Goal: Information Seeking & Learning: Learn about a topic

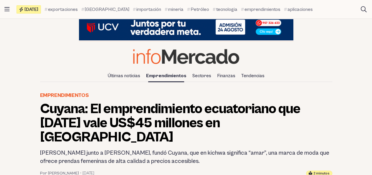
scroll to position [50, 0]
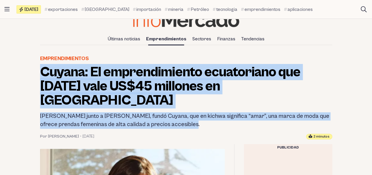
drag, startPoint x: 40, startPoint y: 69, endPoint x: 193, endPoint y: 109, distance: 157.3
click at [193, 109] on header "Emprendimientos Cuyana: El emprendimiento ecuatoriano que [DATE] vale US$45 mil…" at bounding box center [186, 97] width 302 height 85
copy header "Cuyana: El emprendimiento ecuatoriano que [DATE] vale US$45 millones en Silicon…"
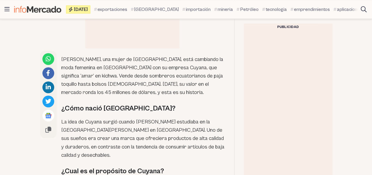
scroll to position [333, 0]
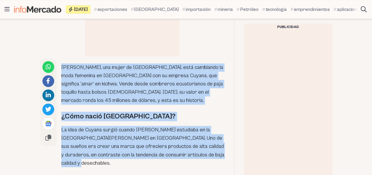
drag, startPoint x: 62, startPoint y: 50, endPoint x: 154, endPoint y: 146, distance: 133.9
copy div "[PERSON_NAME], una mujer de [GEOGRAPHIC_DATA], está cambiando la moda femenina …"
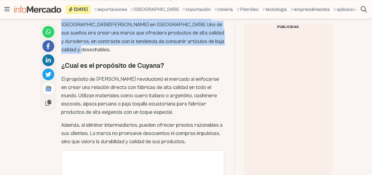
scroll to position [459, 0]
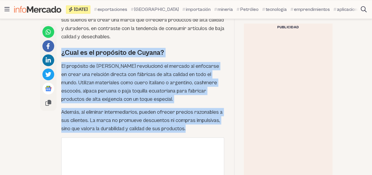
drag, startPoint x: 63, startPoint y: 37, endPoint x: 190, endPoint y: 113, distance: 147.9
copy div "¿Cual es el propósito de Cuyana? El propósito de [PERSON_NAME] revolucionó el m…"
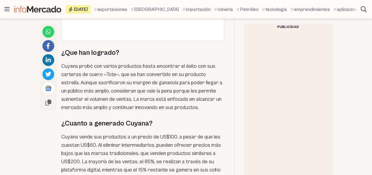
scroll to position [894, 0]
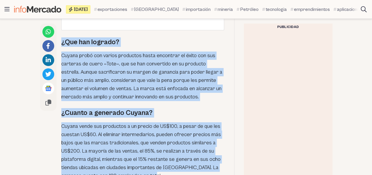
drag, startPoint x: 63, startPoint y: 29, endPoint x: 162, endPoint y: 162, distance: 166.9
copy div "¿Que han logrado? Cuyana probó con varios productos hasta encontrar el éxito co…"
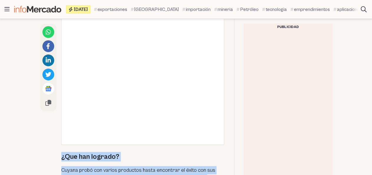
scroll to position [776, 0]
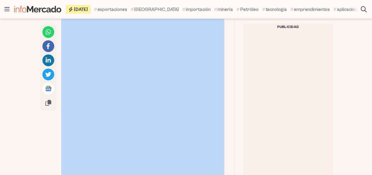
scroll to position [549, 0]
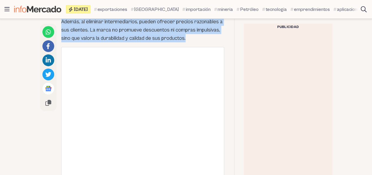
drag, startPoint x: 62, startPoint y: 105, endPoint x: 193, endPoint y: 23, distance: 154.5
copy div "¿Cómo nació [GEOGRAPHIC_DATA]? La idea de Cuyana surgió cuando [PERSON_NAME] es…"
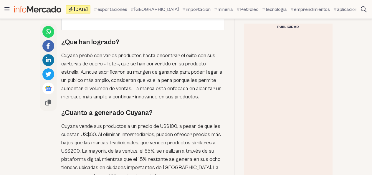
scroll to position [897, 0]
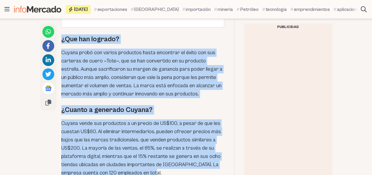
drag, startPoint x: 62, startPoint y: 25, endPoint x: 163, endPoint y: 160, distance: 168.3
copy div "¿Que han logrado? Cuyana probó con varios productos hasta encontrar el éxito co…"
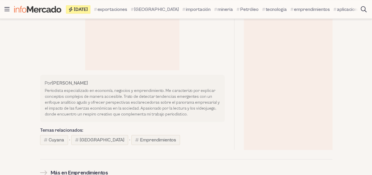
scroll to position [1143, 0]
